Goal: Task Accomplishment & Management: Use online tool/utility

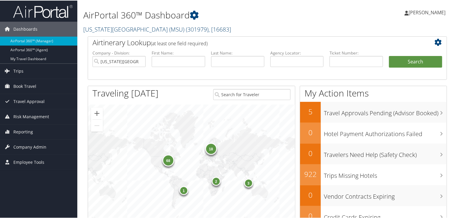
click at [186, 31] on span "( 301979 )" at bounding box center [197, 29] width 23 height 8
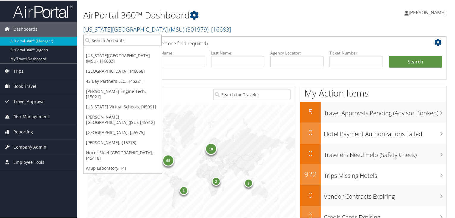
click at [111, 40] on input "search" at bounding box center [123, 39] width 78 height 11
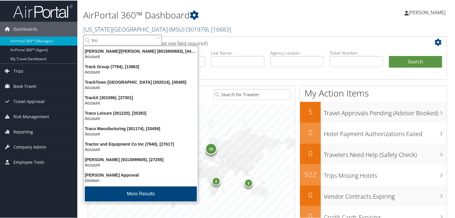
type input "[PERSON_NAME]"
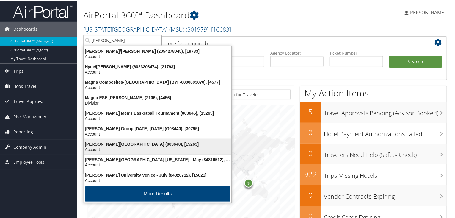
click at [105, 146] on div "Account" at bounding box center [157, 148] width 155 height 5
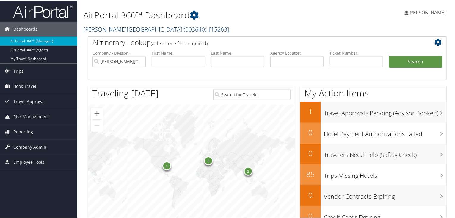
click at [184, 28] on span "( 003640 )" at bounding box center [195, 29] width 23 height 8
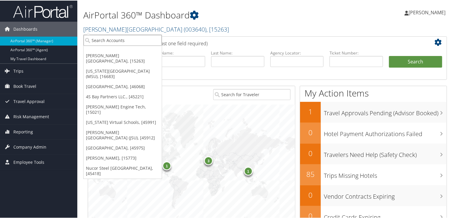
click at [116, 39] on input "search" at bounding box center [123, 39] width 78 height 11
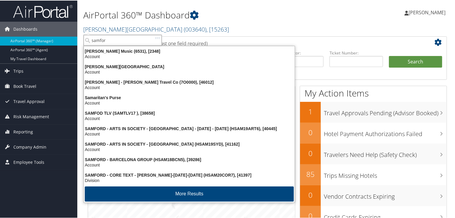
type input "samford"
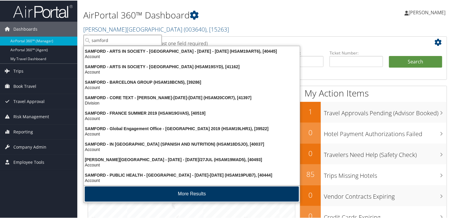
click at [166, 192] on button "More Results" at bounding box center [192, 192] width 214 height 15
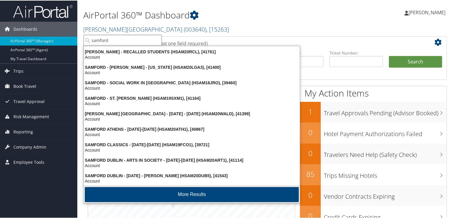
scroll to position [140, 0]
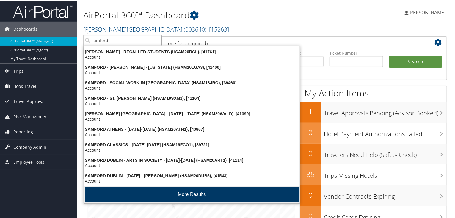
click at [166, 196] on button "More Results" at bounding box center [192, 193] width 214 height 15
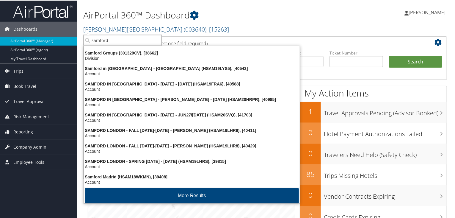
scroll to position [279, 0]
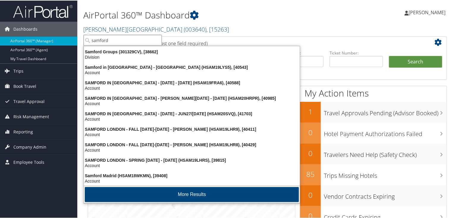
click at [166, 196] on button "More Results" at bounding box center [192, 193] width 214 height 15
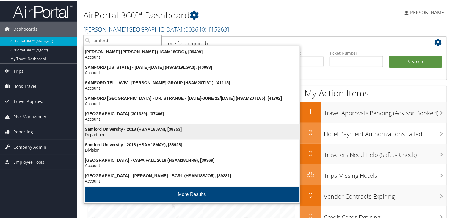
scroll to position [418, 0]
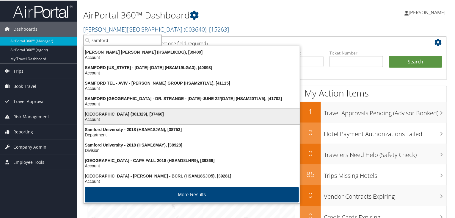
click at [130, 118] on div "Account" at bounding box center [191, 118] width 223 height 5
